Goal: Task Accomplishment & Management: Manage account settings

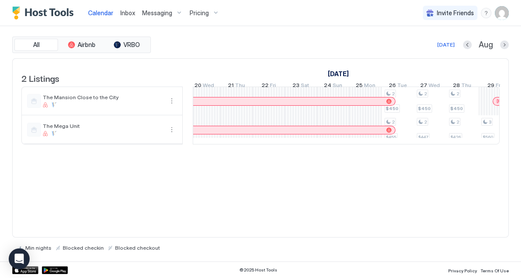
scroll to position [0, 584]
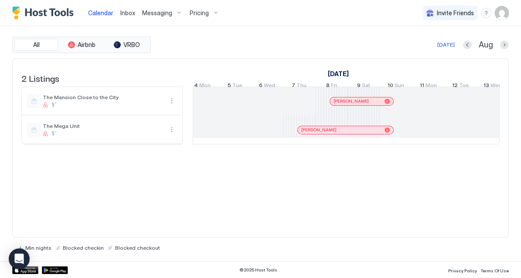
click at [320, 134] on div at bounding box center [320, 130] width 7 height 7
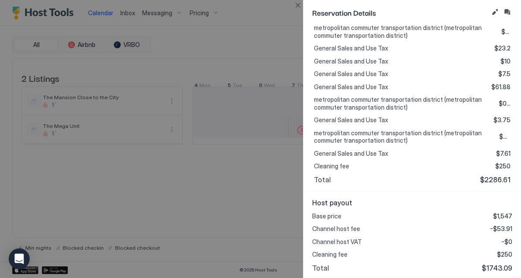
click at [208, 200] on div at bounding box center [260, 139] width 521 height 278
click at [297, 7] on button "Close" at bounding box center [297, 5] width 10 height 10
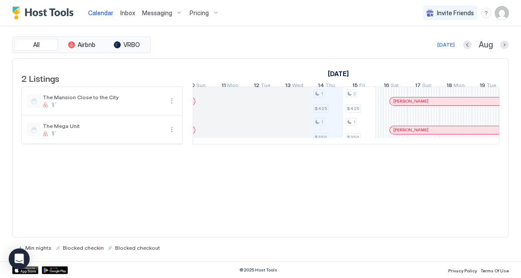
click at [408, 134] on div at bounding box center [408, 130] width 7 height 7
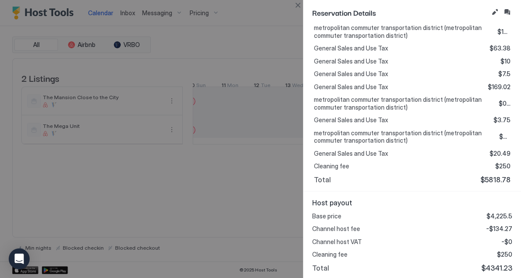
click at [201, 178] on div at bounding box center [260, 139] width 521 height 278
click at [295, 3] on button "Close" at bounding box center [297, 5] width 10 height 10
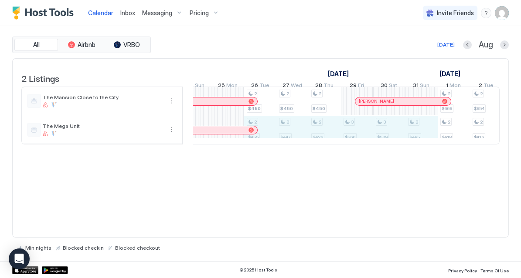
drag, startPoint x: 426, startPoint y: 132, endPoint x: 262, endPoint y: 128, distance: 163.9
click at [262, 128] on div "1 $425 1 $350 2 $425 1 $350 2 $450 2 $455 2 $450 2 $447 2 $450 2 $426 3 $560 3 …" at bounding box center [179, 115] width 1612 height 57
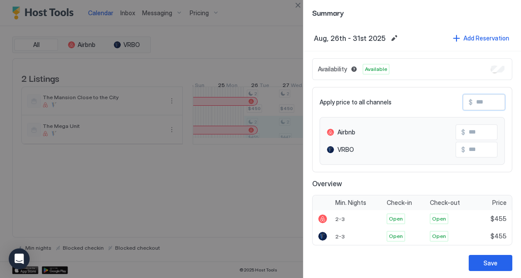
click at [492, 100] on input "Input Field" at bounding box center [507, 102] width 70 height 15
click at [297, 6] on button "Close" at bounding box center [297, 5] width 10 height 10
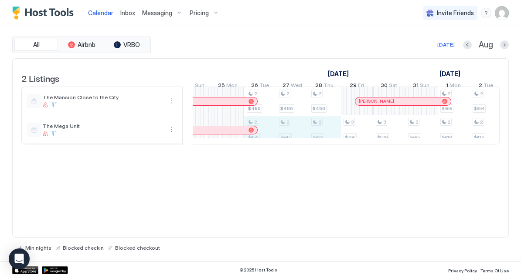
drag, startPoint x: 250, startPoint y: 139, endPoint x: 329, endPoint y: 143, distance: 78.9
click at [329, 143] on div "1 $425 1 $350 2 $425 1 $350 2 $450 2 $455 2 $450 2 $447 2 $450 2 $426 3 $560 3 …" at bounding box center [179, 115] width 1612 height 57
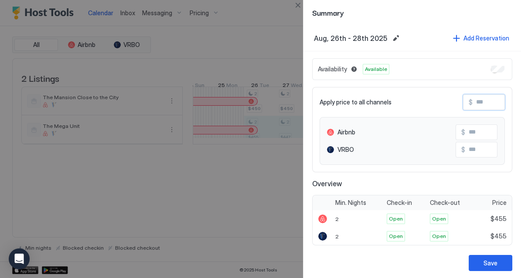
click at [473, 102] on input "Input Field" at bounding box center [507, 102] width 70 height 15
type input "*"
type input "**"
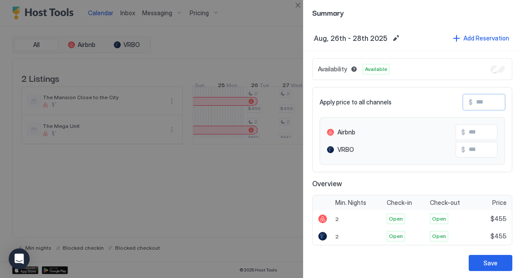
type input "**"
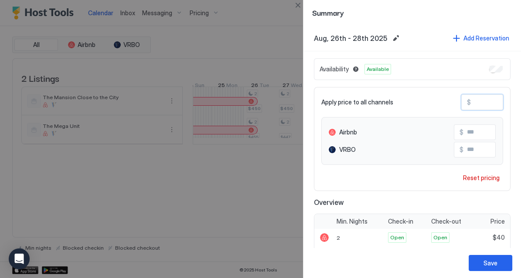
type input "***"
click at [487, 267] on div "Save" at bounding box center [490, 263] width 14 height 9
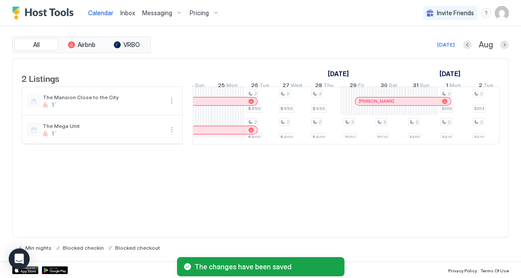
click at [395, 173] on div "2 Listings [DATE] [DATE] [DATE] 30 Wed 31 Thu 1 Fri 2 Sat 3 Sun 4 Mon 5 Tue 6 W…" at bounding box center [260, 148] width 496 height 180
drag, startPoint x: 355, startPoint y: 132, endPoint x: 412, endPoint y: 136, distance: 57.2
click at [412, 136] on div "1 $425 1 $350 2 $425 1 $350 2 $450 2 $400 2 $450 2 $400 2 $450 2 $400 3 $560 3 …" at bounding box center [179, 115] width 1612 height 57
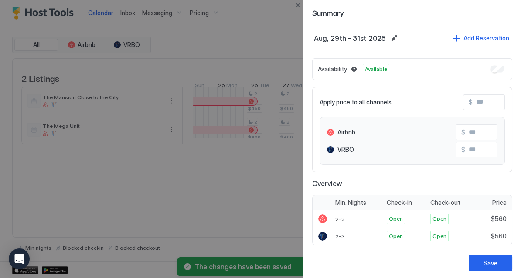
click at [472, 101] on input "Input Field" at bounding box center [507, 102] width 70 height 15
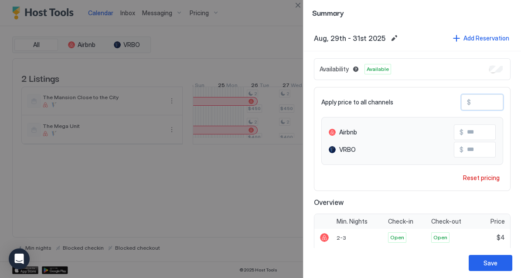
type input "**"
type input "***"
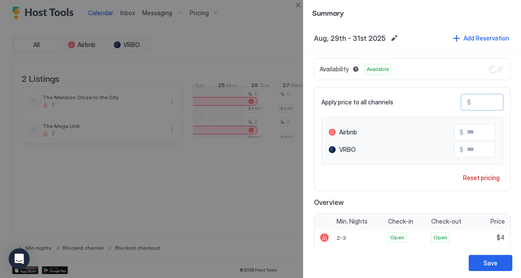
type input "***"
click at [494, 264] on div "Save" at bounding box center [490, 263] width 14 height 9
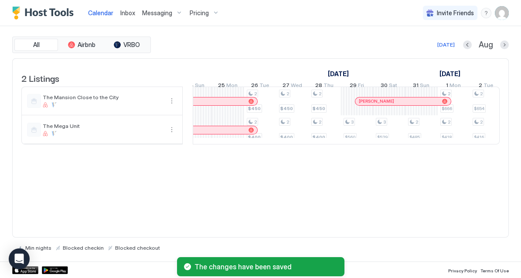
click at [262, 189] on div "2 Listings [DATE] [DATE] [DATE] 30 Wed 31 Thu 1 Fri 2 Sat 3 Sun 4 Mon 5 Tue 6 W…" at bounding box center [260, 148] width 496 height 180
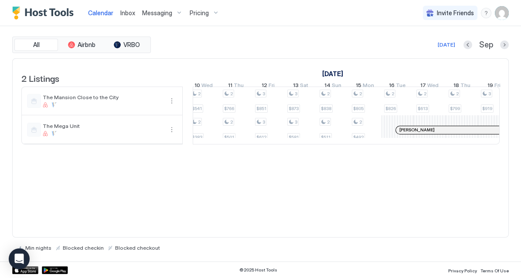
click at [404, 134] on div at bounding box center [404, 130] width 7 height 7
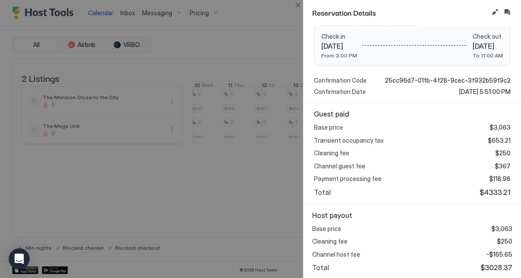
click at [94, 228] on div at bounding box center [260, 139] width 521 height 278
click at [302, 1] on button "Close" at bounding box center [297, 5] width 10 height 10
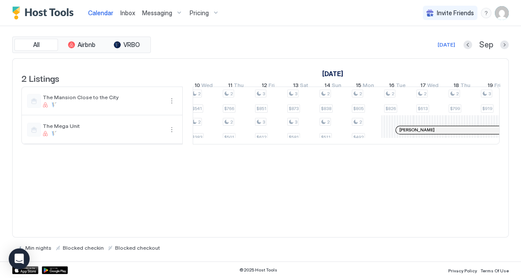
drag, startPoint x: 377, startPoint y: 23, endPoint x: 391, endPoint y: 4, distance: 23.4
click at [377, 23] on div "Calendar Inbox Messaging Pricing Invite Friends MA" at bounding box center [260, 13] width 521 height 26
